Goal: Find contact information: Find contact information

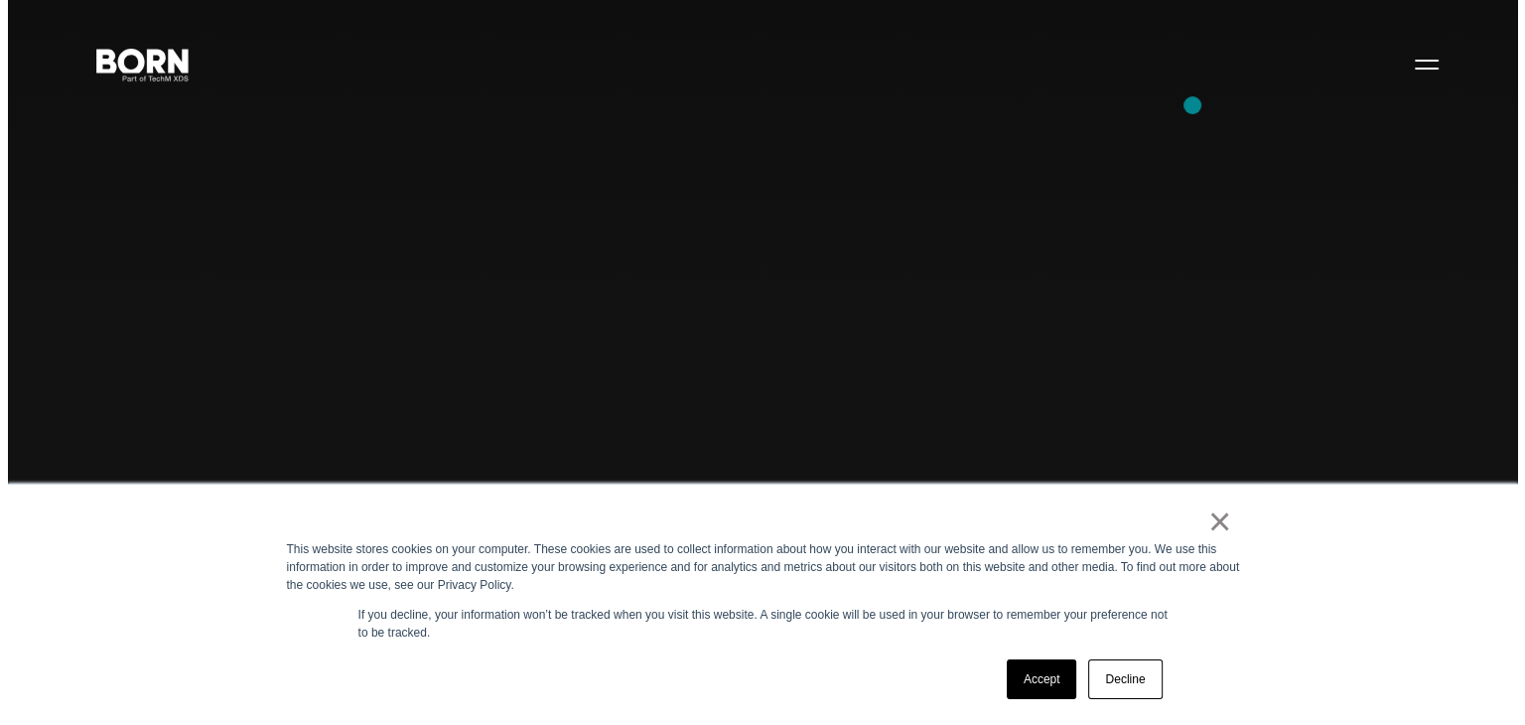
scroll to position [50, 0]
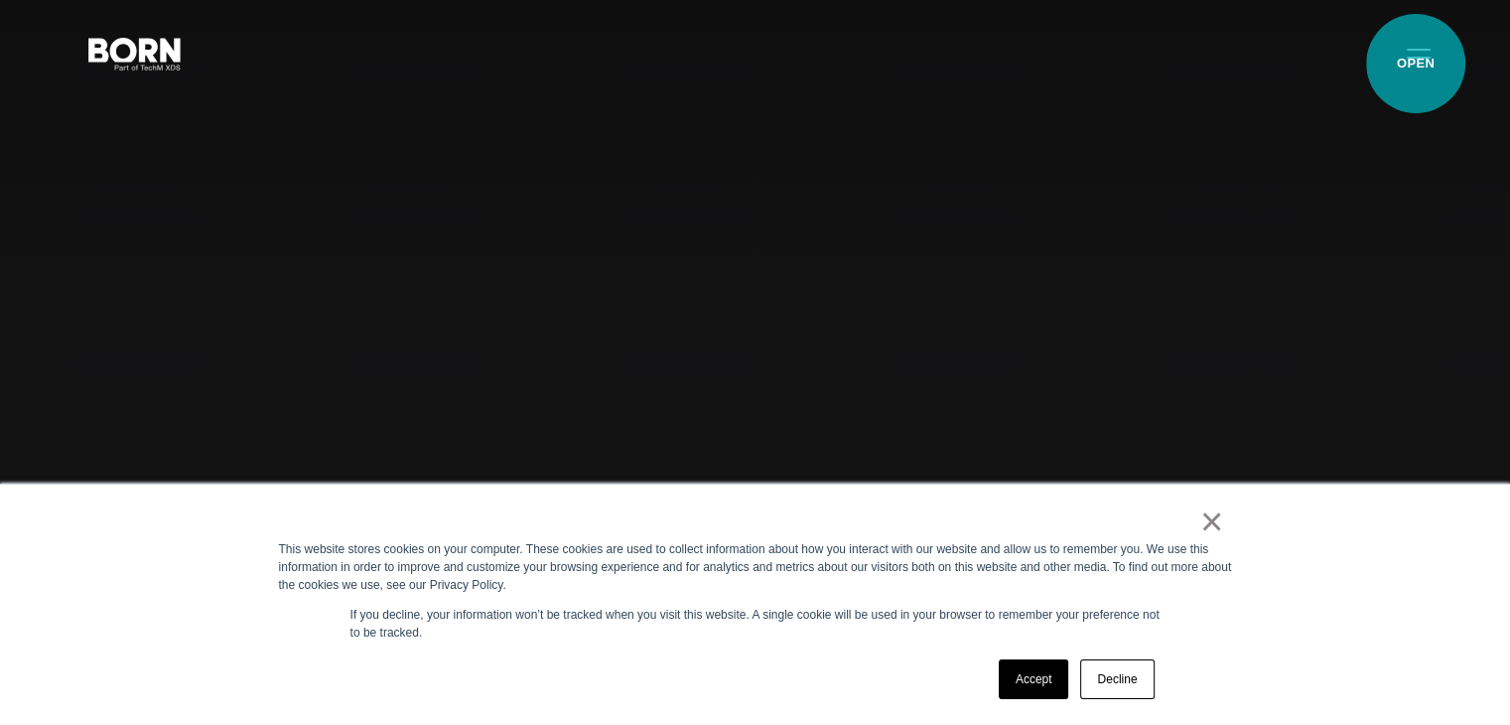
click at [1415, 64] on button "Primary Menu" at bounding box center [1419, 53] width 48 height 42
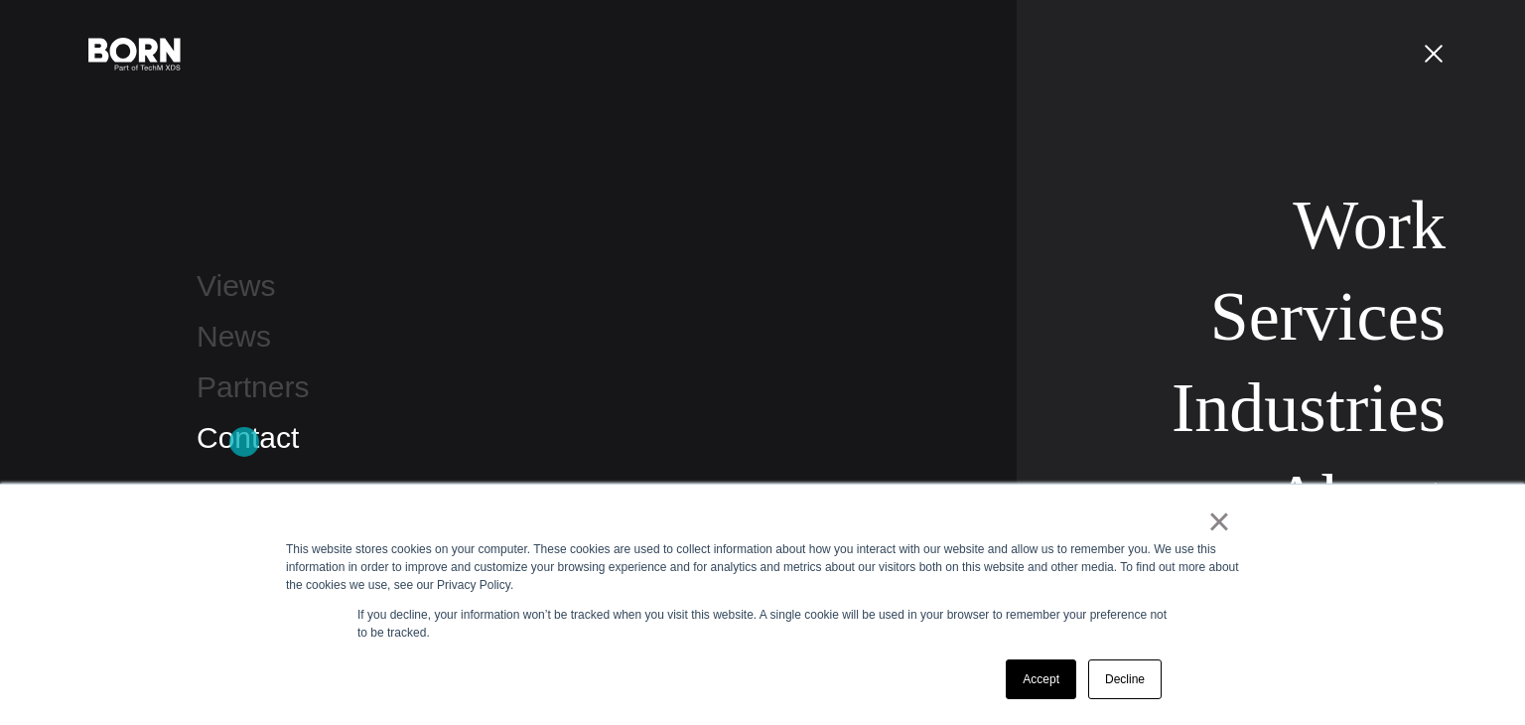
click at [244, 442] on link "Contact" at bounding box center [248, 437] width 102 height 33
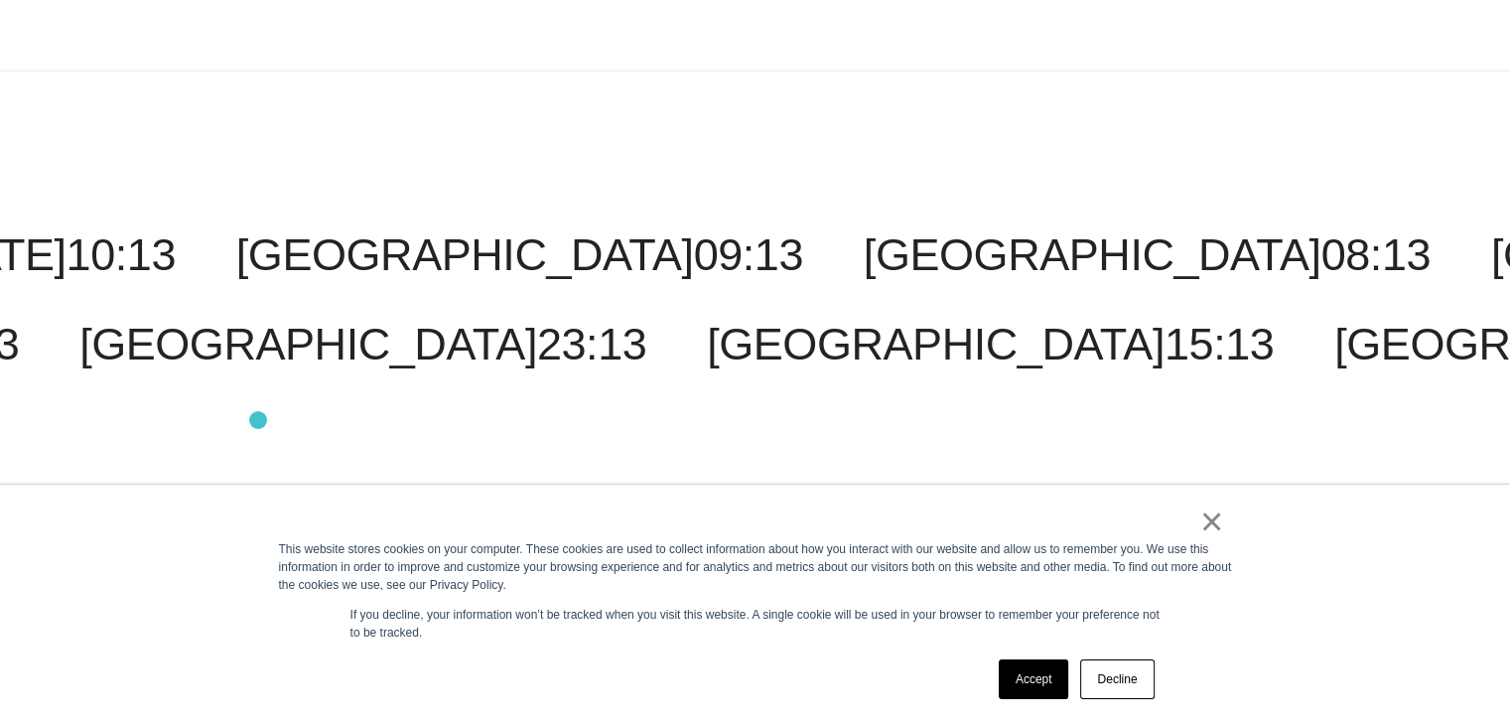
scroll to position [4999, 0]
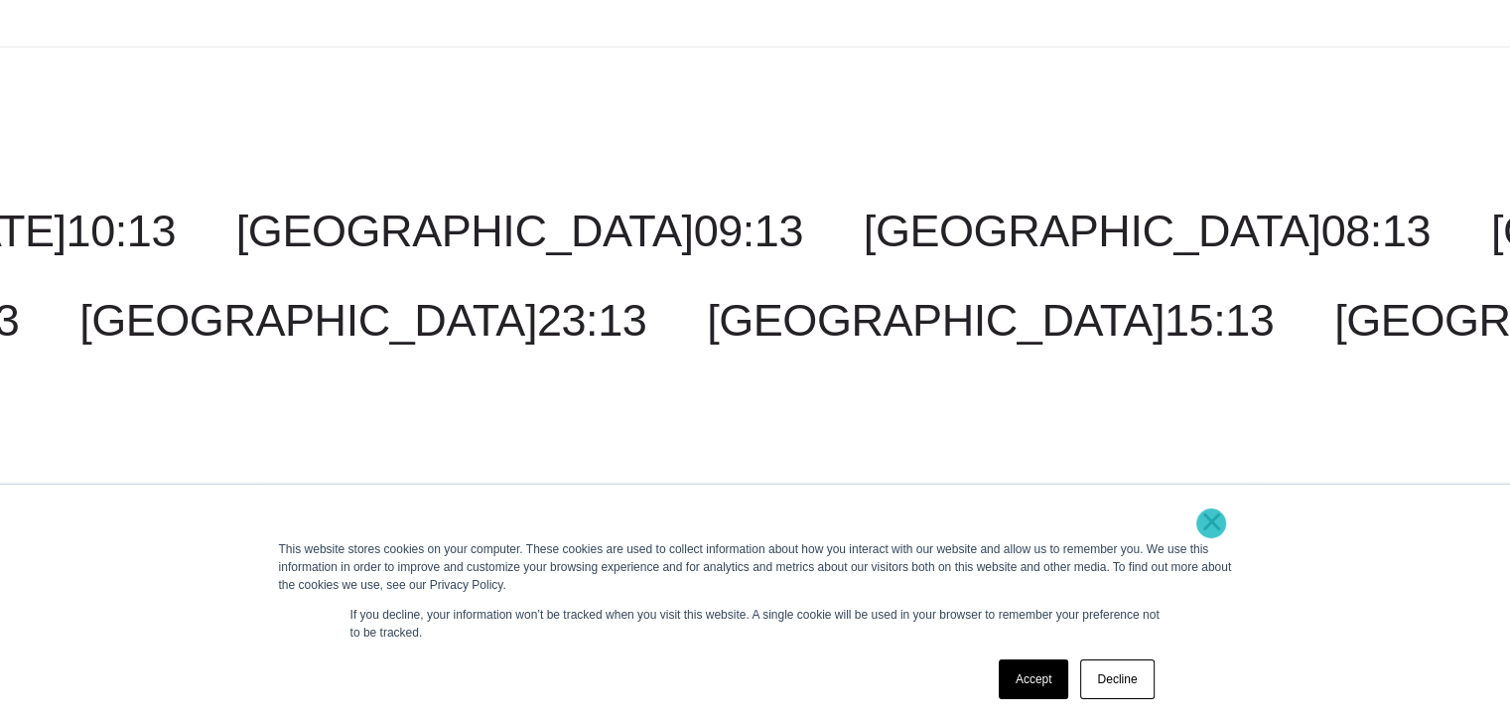
click at [1211, 523] on link "×" at bounding box center [1212, 521] width 24 height 18
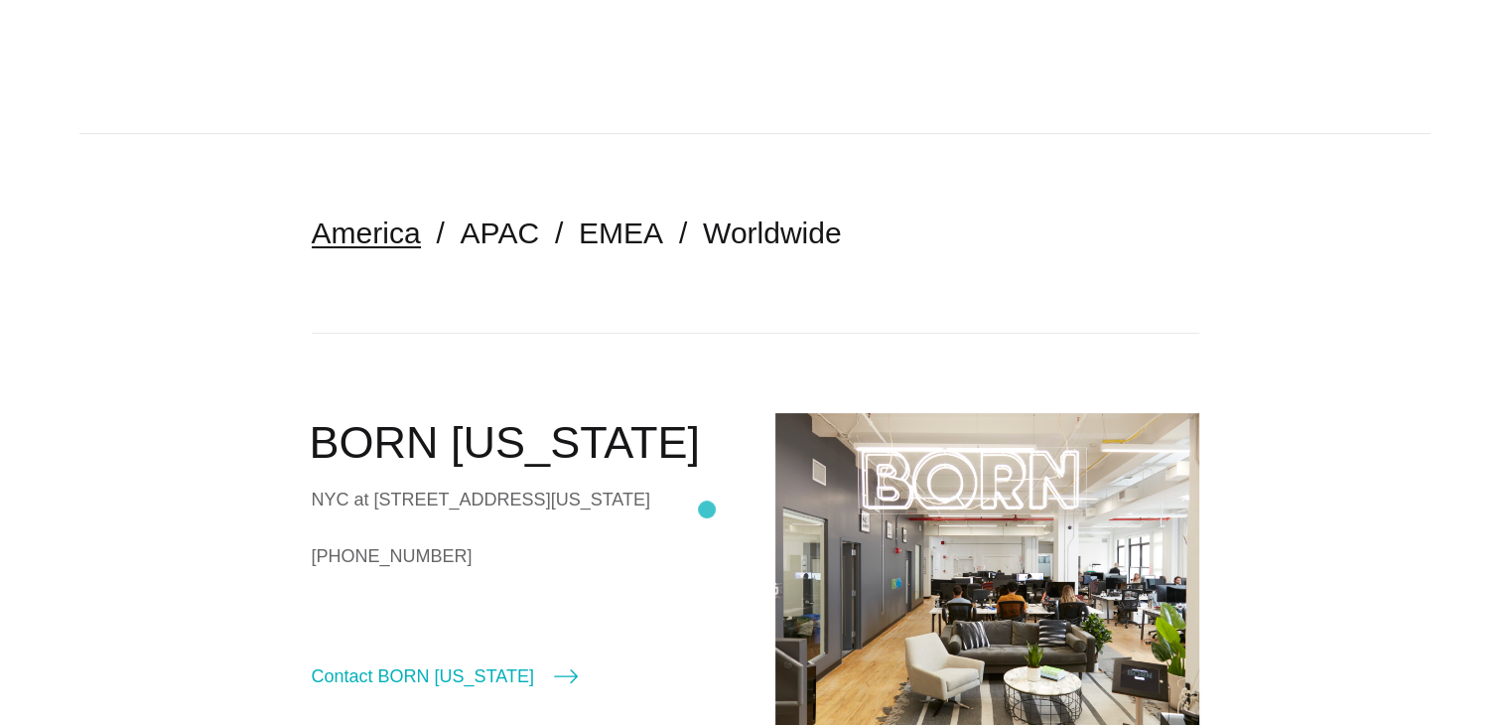
scroll to position [0, 0]
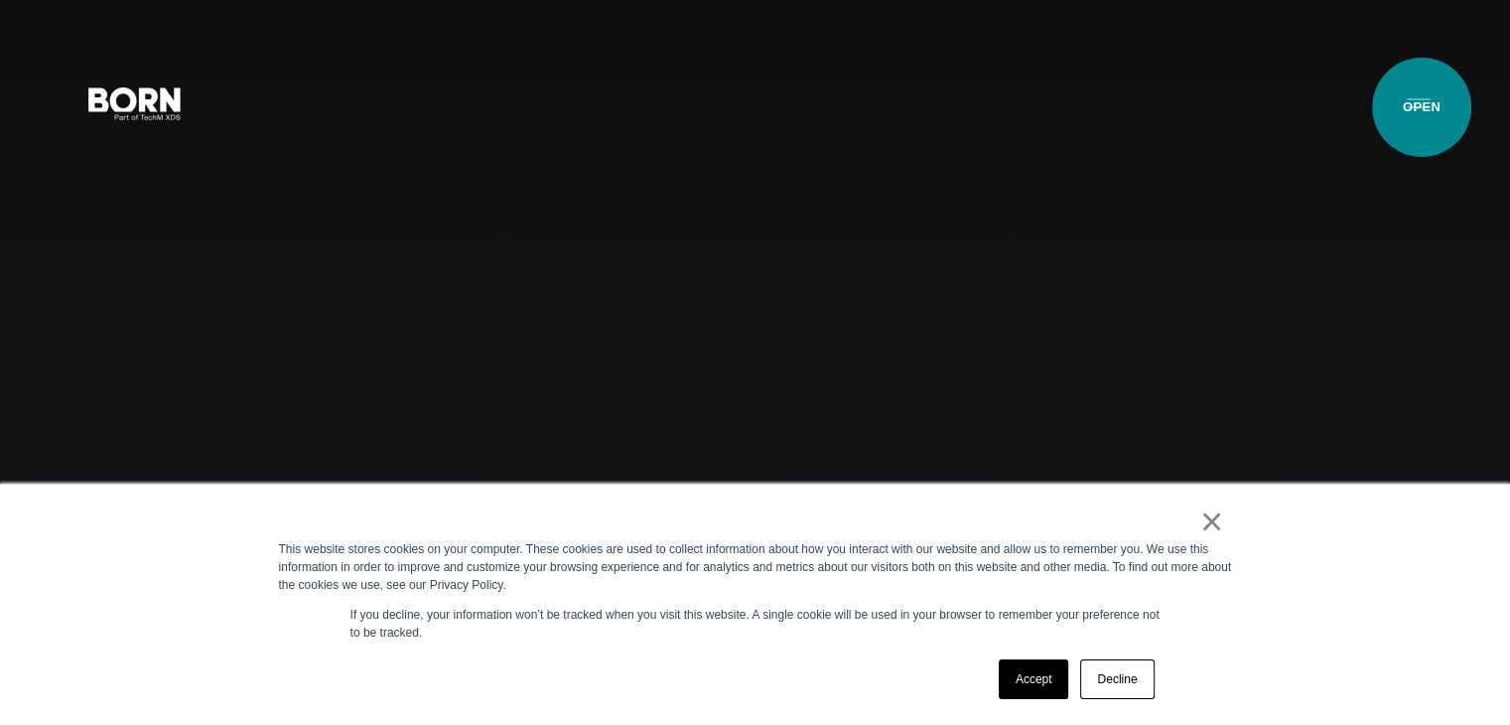
click at [1421, 107] on button "Primary Menu" at bounding box center [1419, 102] width 48 height 42
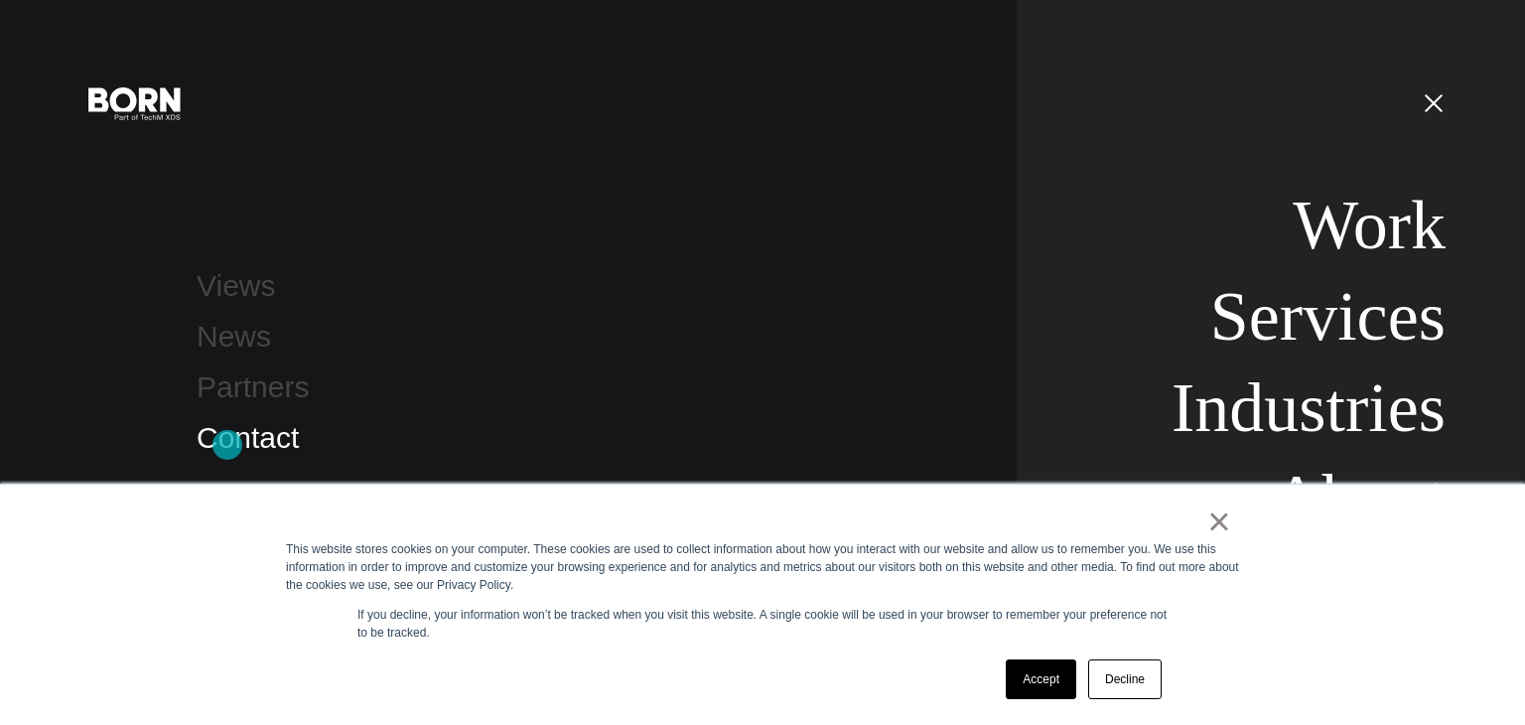
click at [227, 445] on link "Contact" at bounding box center [248, 437] width 102 height 33
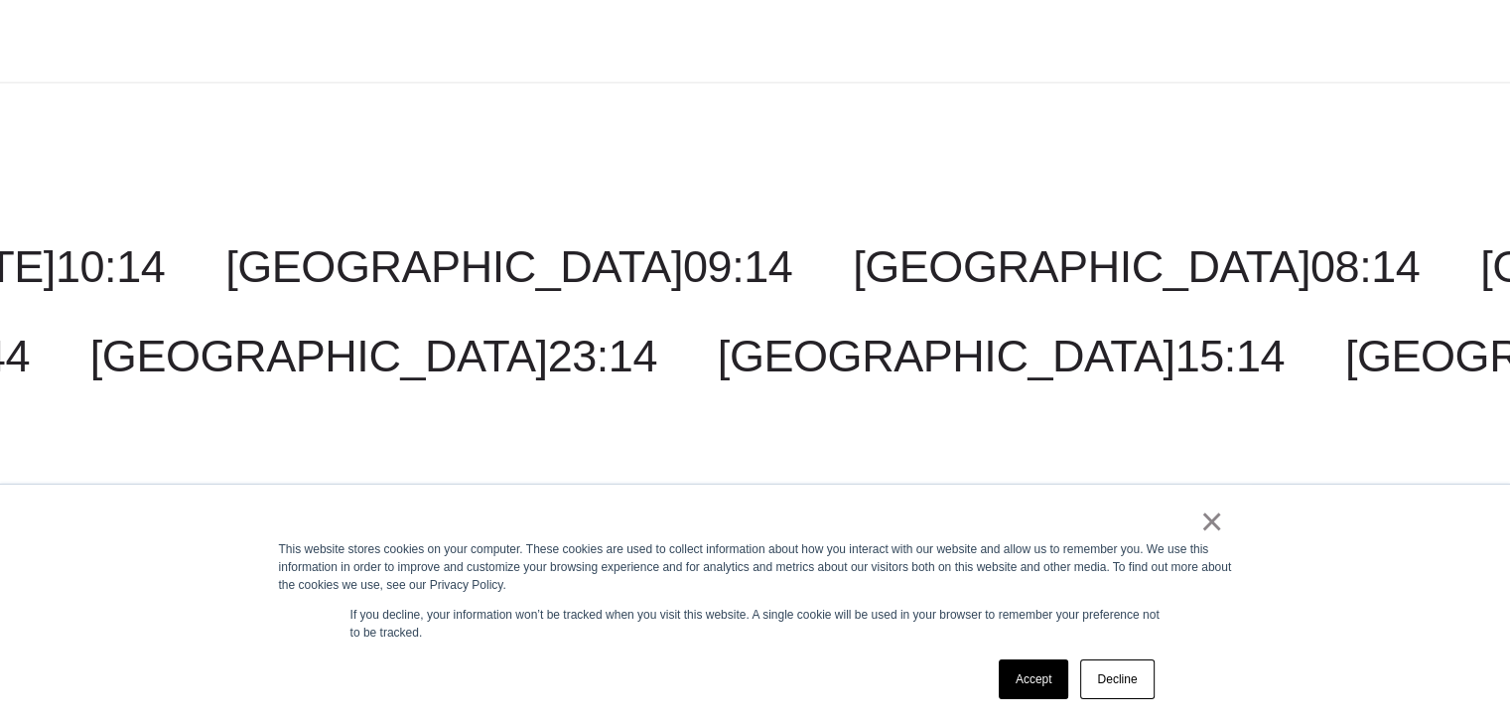
scroll to position [4999, 0]
